Goal: Register for event/course

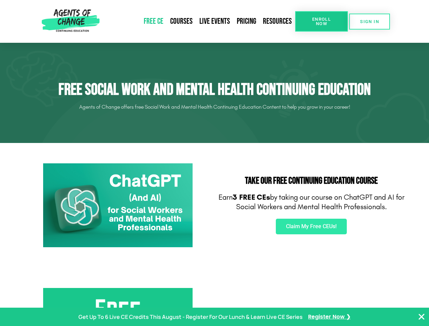
click at [215, 163] on div "Take Our FREE Continuing Education Course Earn 3 FREE CEs by taking our course …" at bounding box center [312, 205] width 194 height 91
click at [322, 21] on span "Enroll Now" at bounding box center [321, 21] width 31 height 9
click at [370, 21] on span "SIGN IN" at bounding box center [369, 21] width 19 height 4
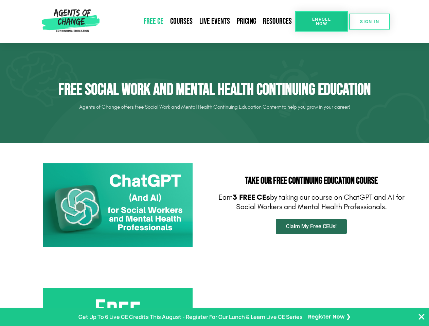
click at [311, 227] on span "Claim My Free CEUs!" at bounding box center [311, 226] width 51 height 5
click at [214, 317] on p "Get Up To 6 Live CE Credits This August - Register For Our Lunch & Learn Live C…" at bounding box center [191, 317] width 224 height 10
